Goal: Check status

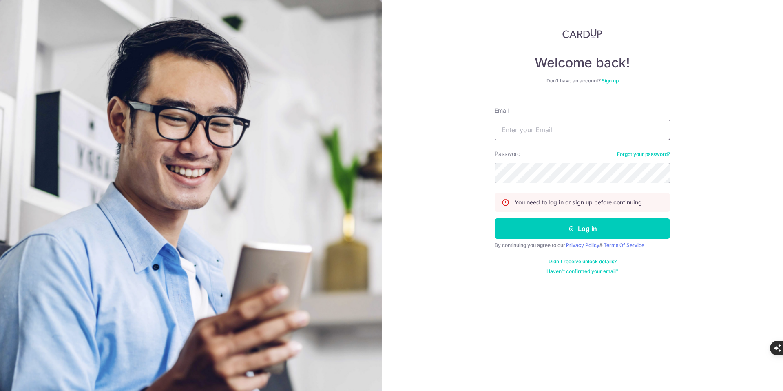
type input "[DOMAIN_NAME][EMAIL_ADDRESS][DOMAIN_NAME]"
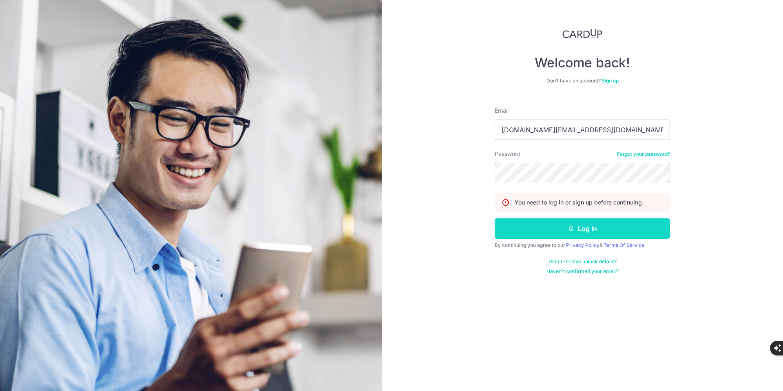
click at [576, 229] on button "Log in" at bounding box center [582, 228] width 175 height 20
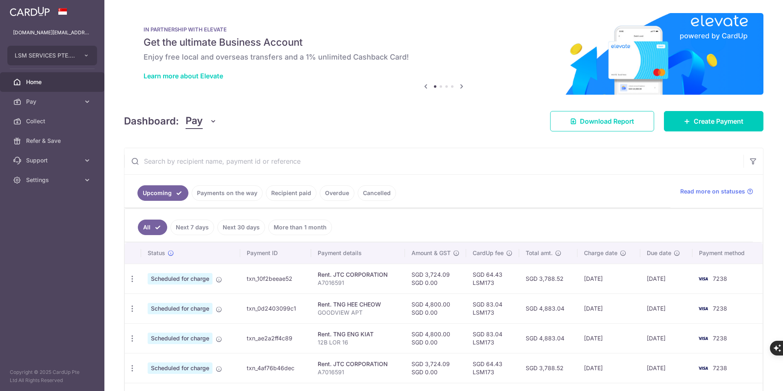
click at [237, 200] on link "Payments on the way" at bounding box center [227, 192] width 71 height 15
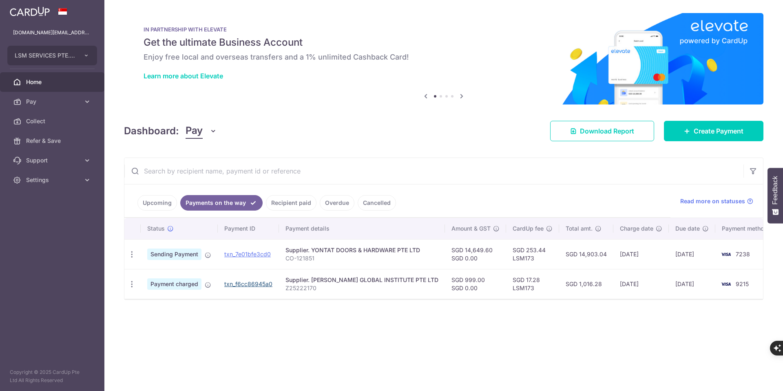
click at [231, 282] on link "txn_f6cc86945a0" at bounding box center [248, 283] width 48 height 7
